Goal: Task Accomplishment & Management: Complete application form

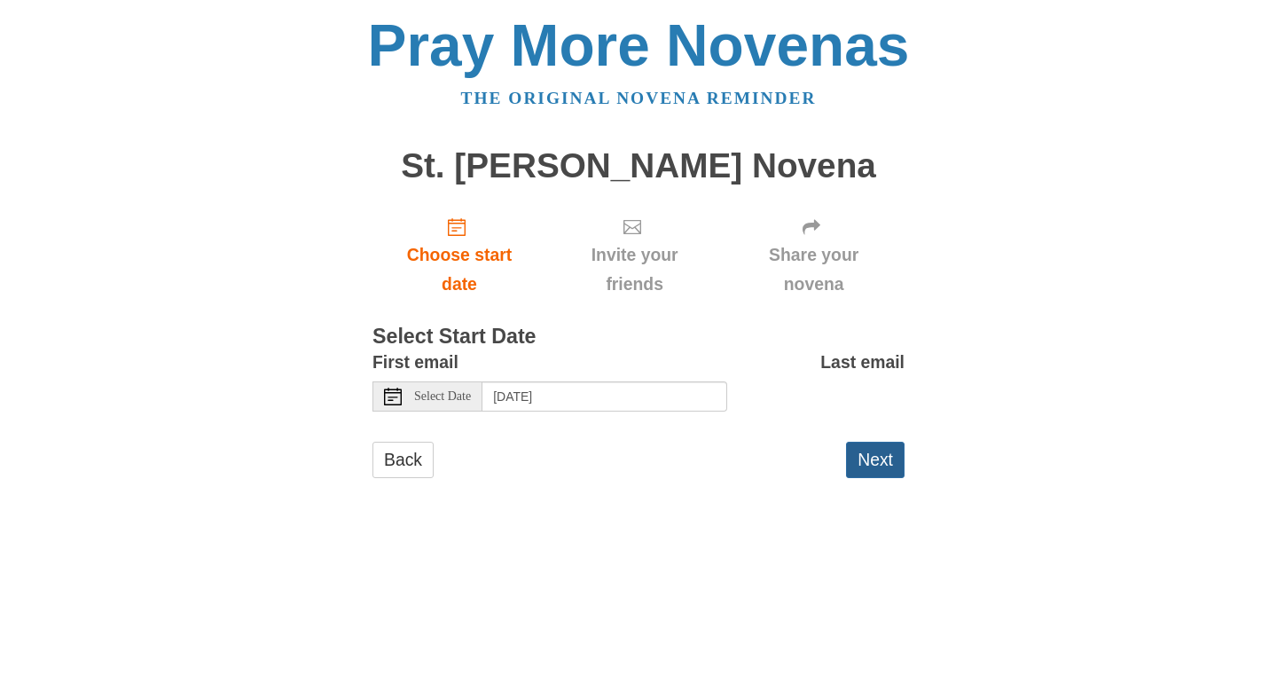
click at [877, 458] on button "Next" at bounding box center [875, 460] width 59 height 36
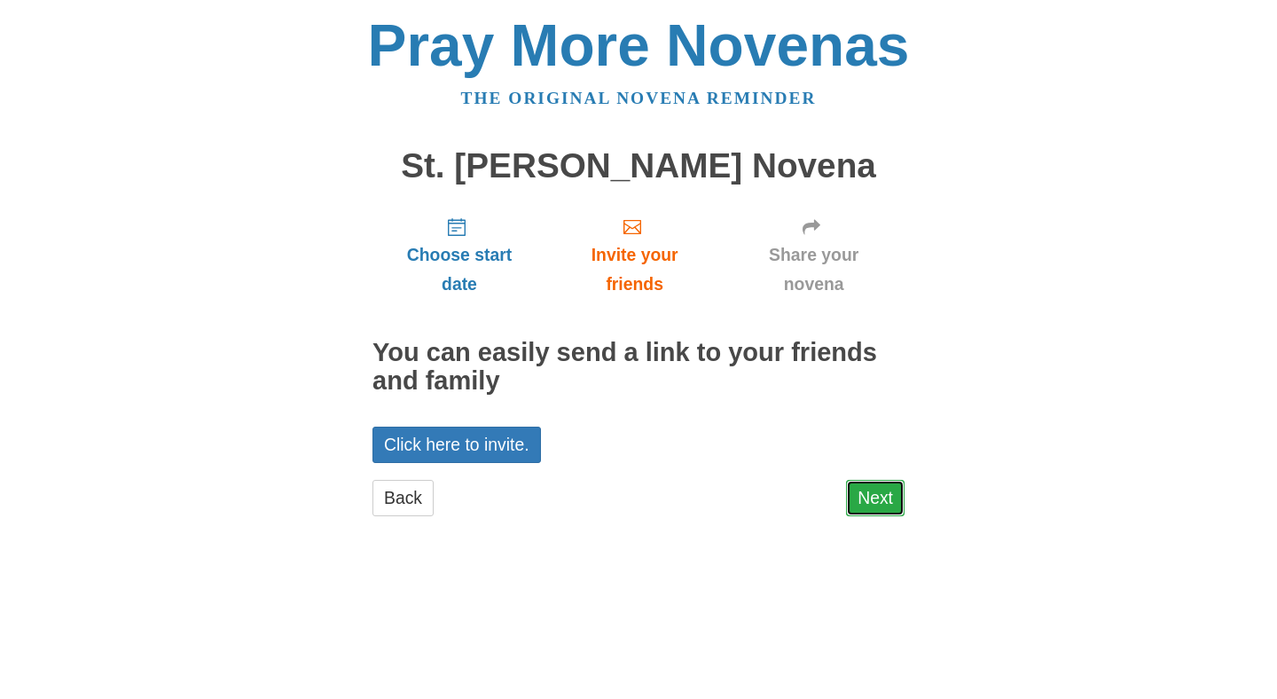
click at [885, 500] on link "Next" at bounding box center [875, 498] width 59 height 36
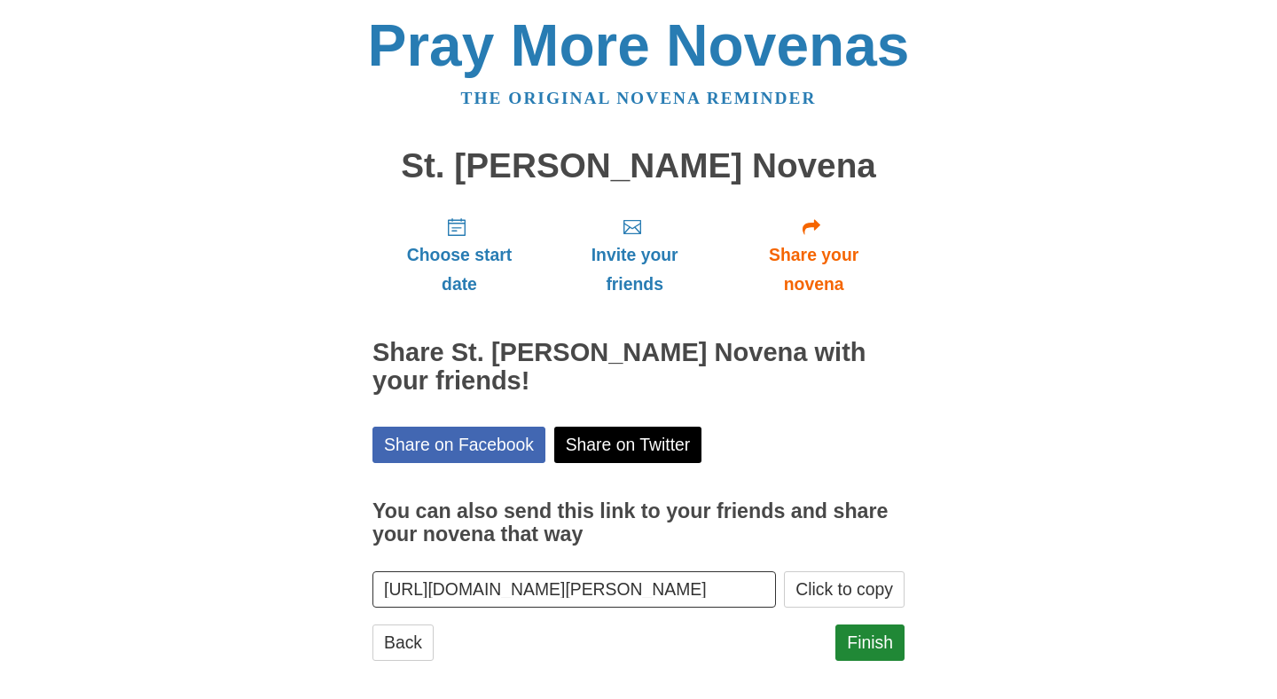
scroll to position [13, 0]
